Goal: Task Accomplishment & Management: Manage account settings

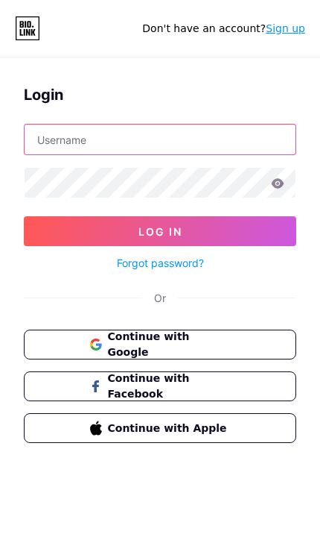
click at [59, 136] on input "text" at bounding box center [160, 139] width 271 height 30
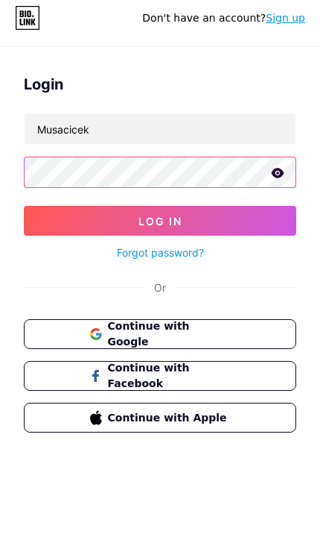
click at [59, 218] on button "Log In" at bounding box center [160, 231] width 273 height 30
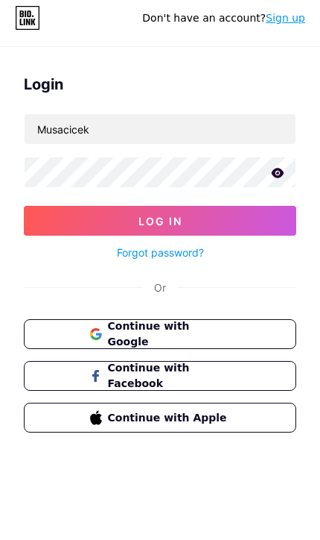
scroll to position [10, 0]
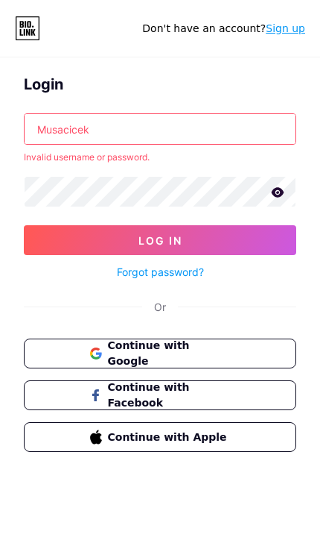
click at [103, 132] on input "Musacicek" at bounding box center [160, 129] width 271 height 30
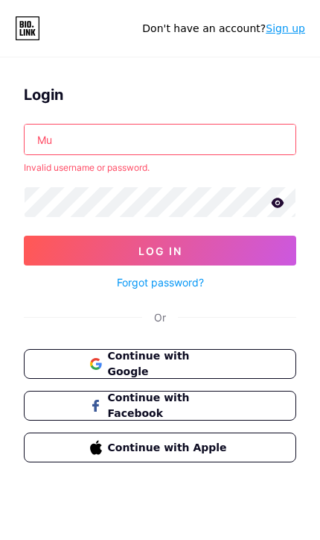
type input "M"
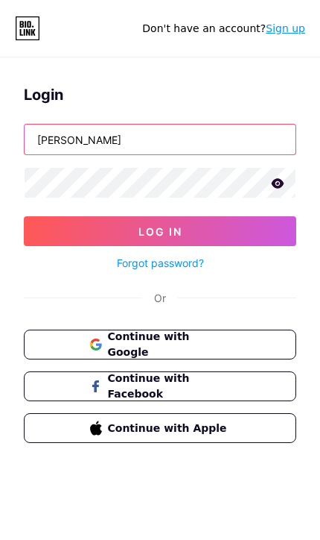
type input "Musa cicek"
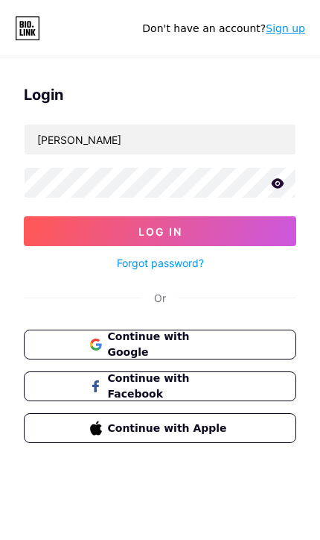
click at [45, 225] on button "Log In" at bounding box center [160, 231] width 273 height 30
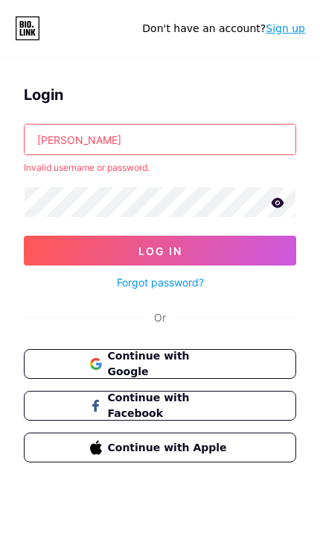
click at [38, 362] on button "Continue with Google" at bounding box center [160, 364] width 273 height 30
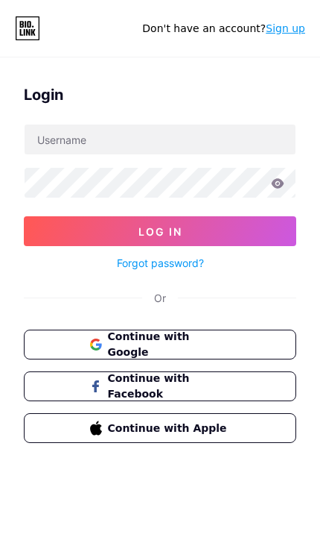
click at [63, 343] on button "Continue with Google" at bounding box center [160, 344] width 273 height 30
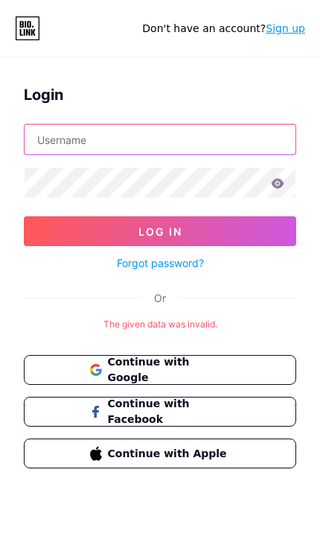
click at [47, 143] on input "text" at bounding box center [160, 139] width 271 height 30
type input "[DEMOGRAPHIC_DATA]"
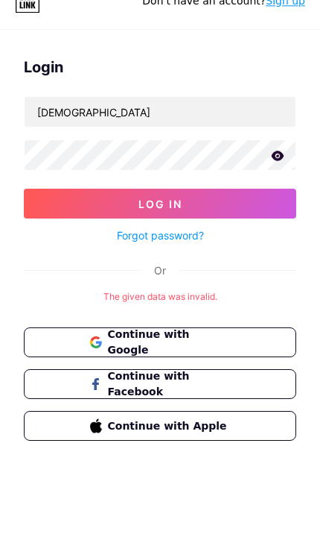
click at [54, 216] on button "Log In" at bounding box center [160, 231] width 273 height 30
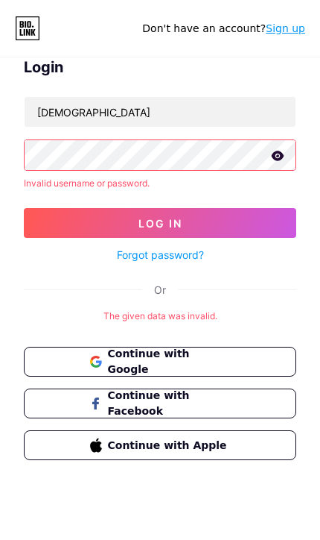
click at [277, 159] on icon at bounding box center [278, 156] width 13 height 10
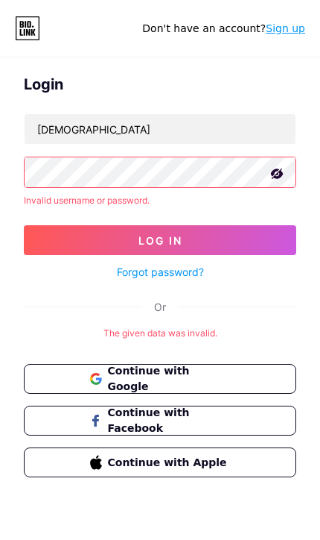
click at [160, 225] on button "Log In" at bounding box center [160, 240] width 273 height 30
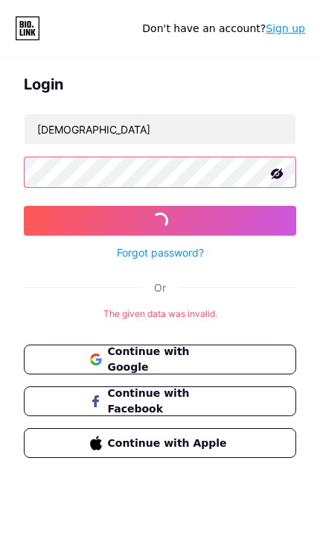
click at [160, 221] on button "Log In" at bounding box center [160, 221] width 273 height 30
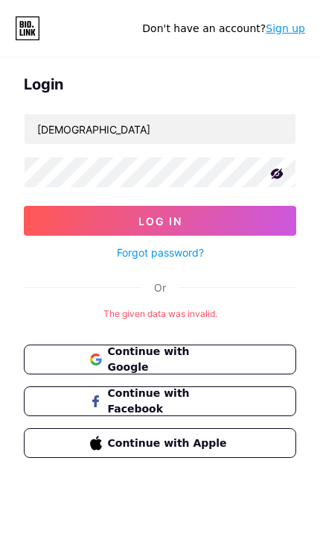
click at [53, 218] on button "Log In" at bounding box center [160, 221] width 273 height 30
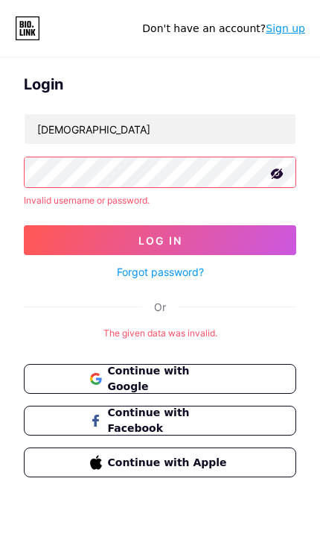
click at [122, 272] on link "Forgot password?" at bounding box center [160, 272] width 87 height 16
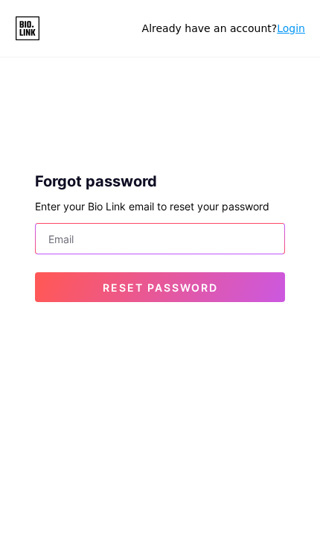
click at [60, 238] on input "email" at bounding box center [160, 239] width 249 height 30
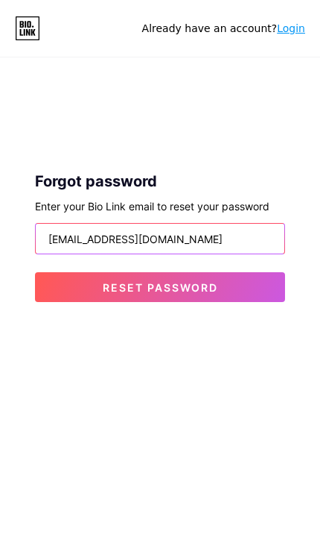
type input "[EMAIL_ADDRESS][DOMAIN_NAME]"
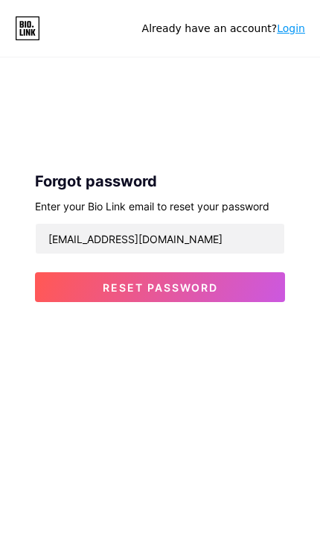
click at [63, 282] on button "Reset password" at bounding box center [160, 287] width 250 height 30
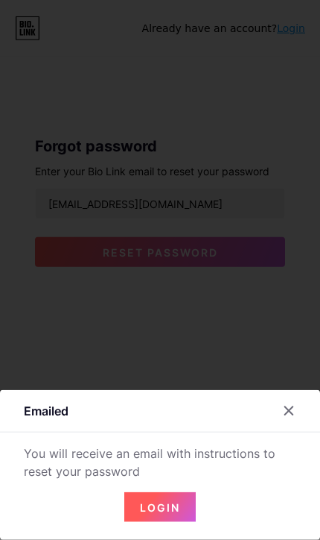
scroll to position [48, 0]
